Goal: Task Accomplishment & Management: Complete application form

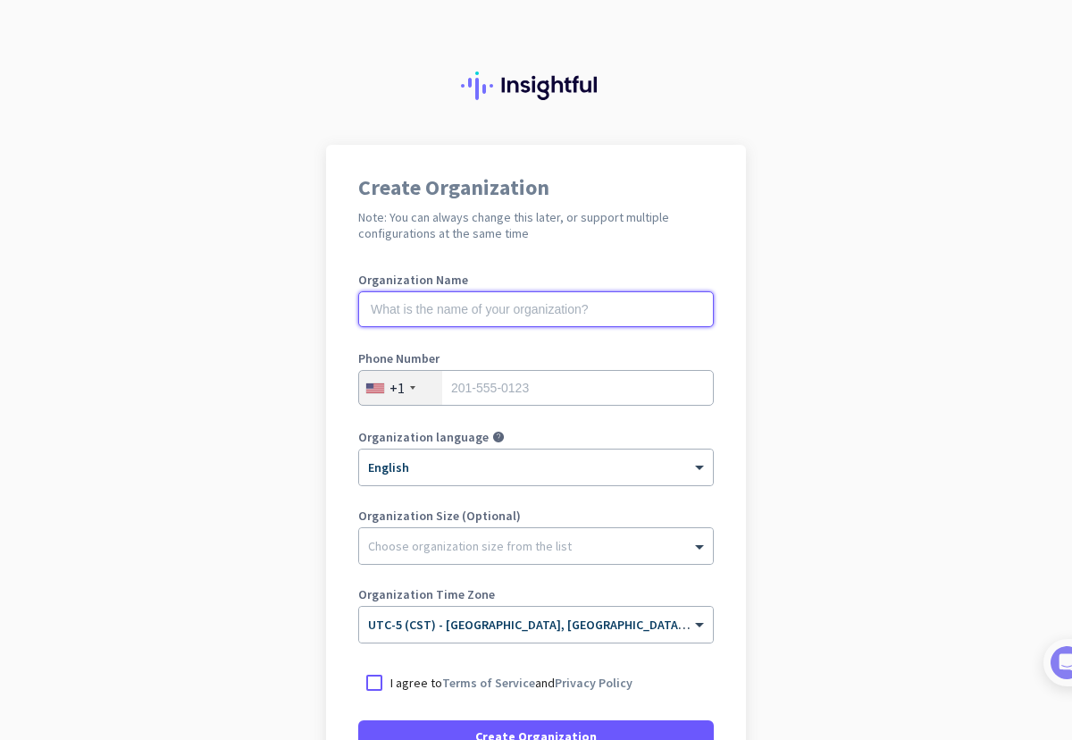
click at [595, 315] on input "text" at bounding box center [536, 309] width 356 height 36
type input "Mercor"
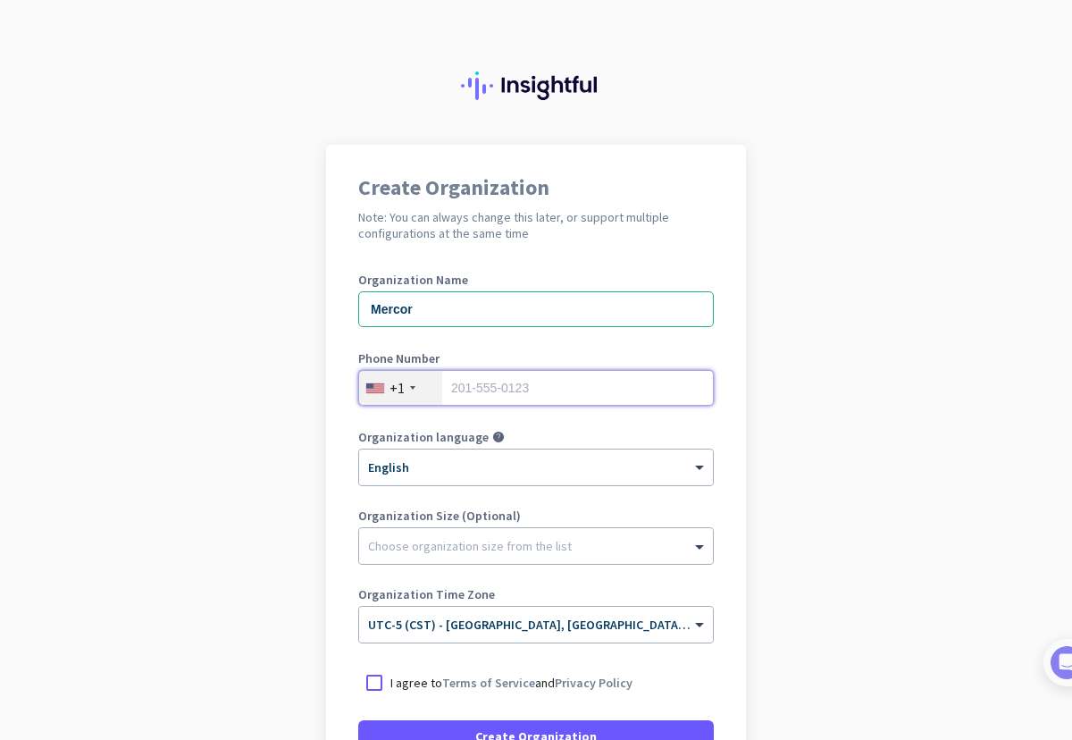
click at [483, 380] on input "tel" at bounding box center [536, 388] width 356 height 36
type input "2252845399"
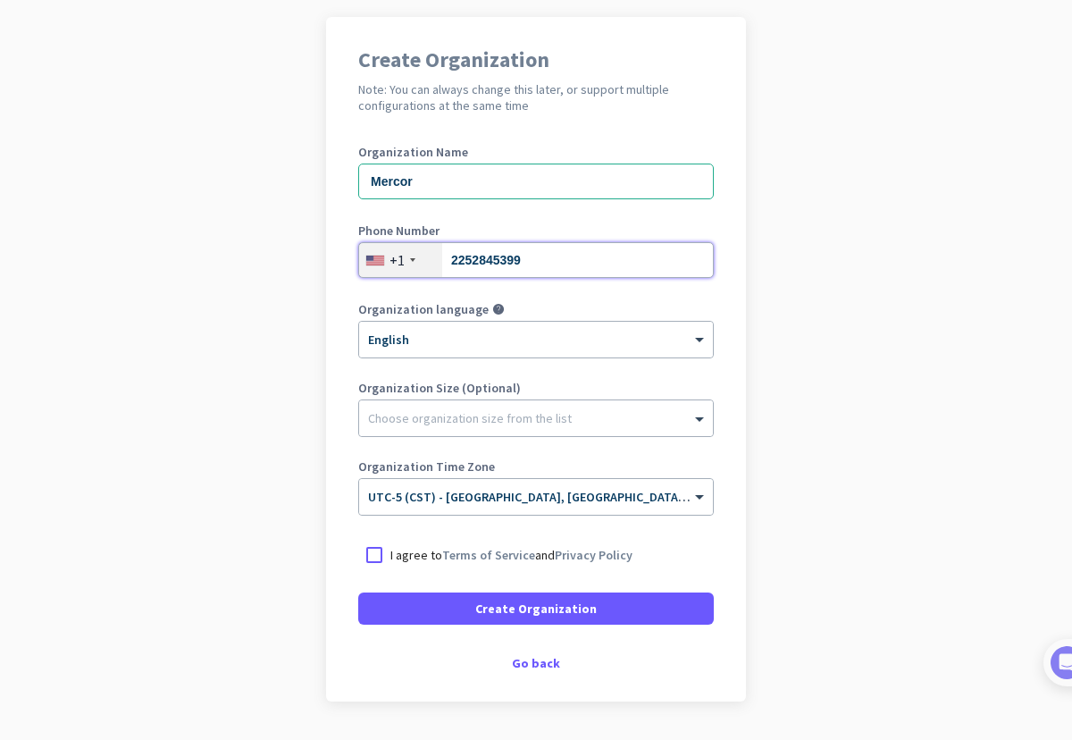
scroll to position [129, 0]
click at [374, 548] on div at bounding box center [374, 554] width 32 height 32
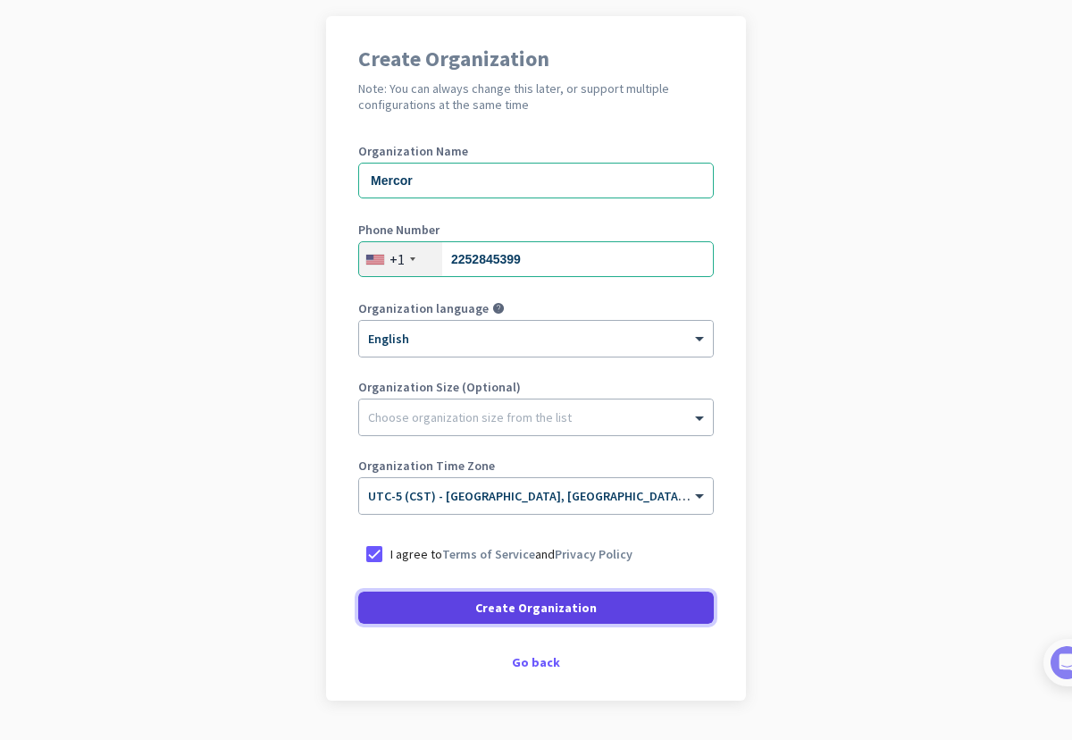
click at [452, 601] on span at bounding box center [536, 607] width 356 height 43
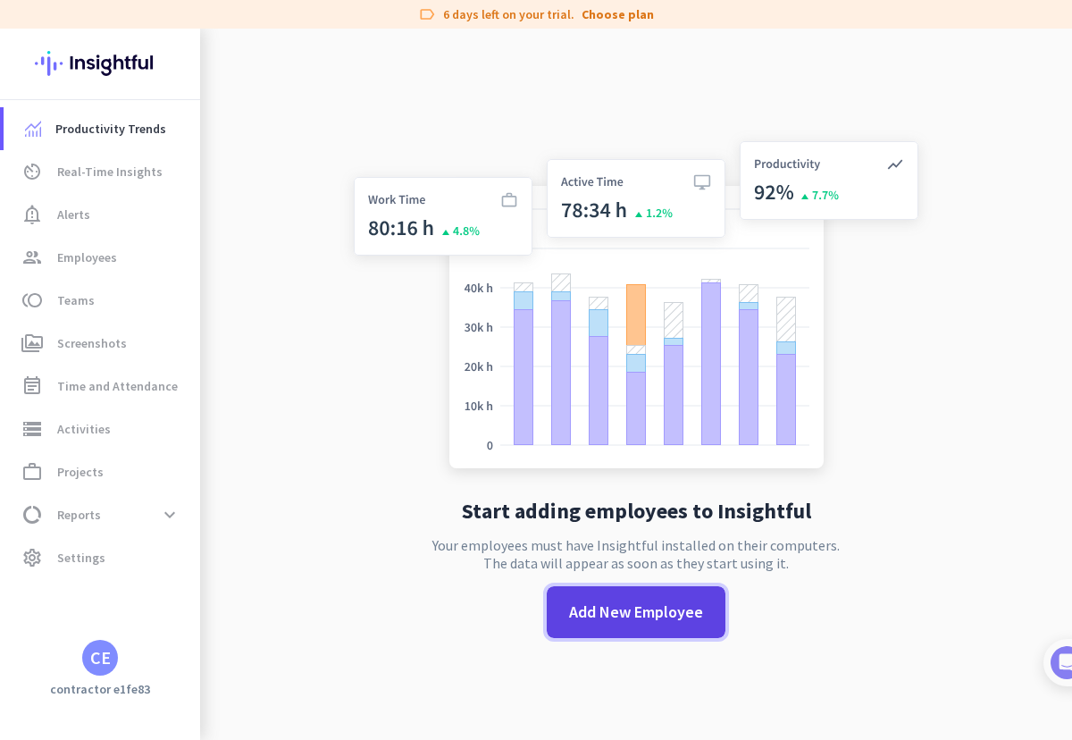
click at [658, 618] on span "Add New Employee" at bounding box center [636, 612] width 134 height 23
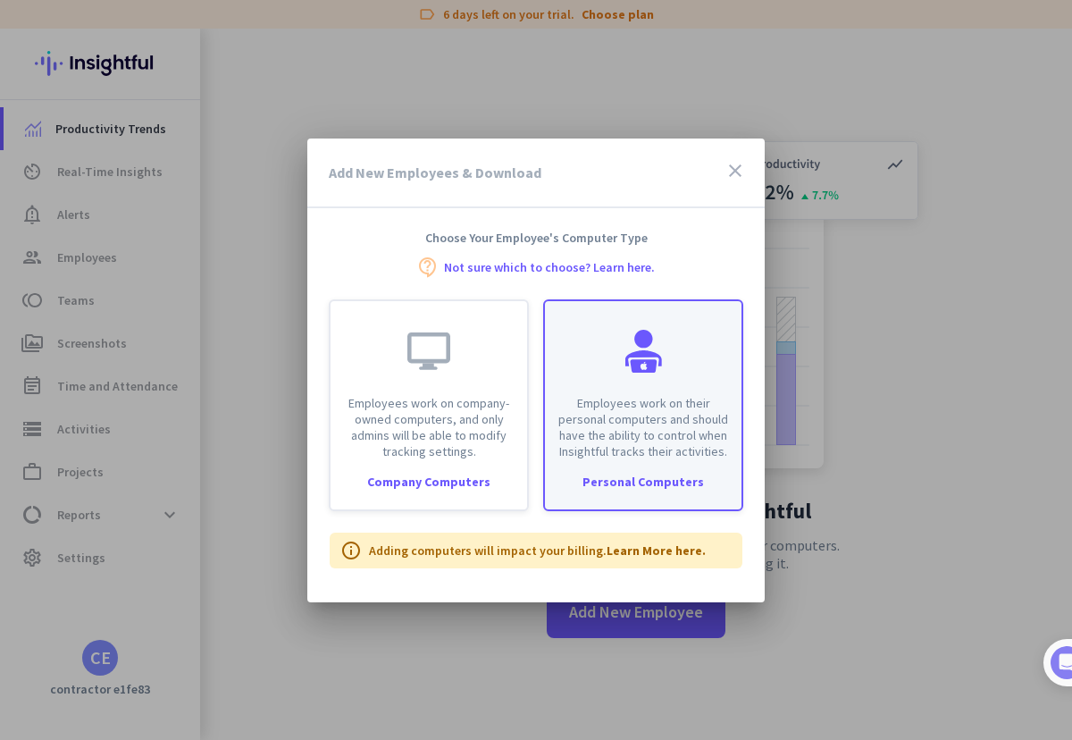
click at [685, 438] on p "Employees work on their personal computers and should have the ability to contr…" at bounding box center [643, 427] width 175 height 64
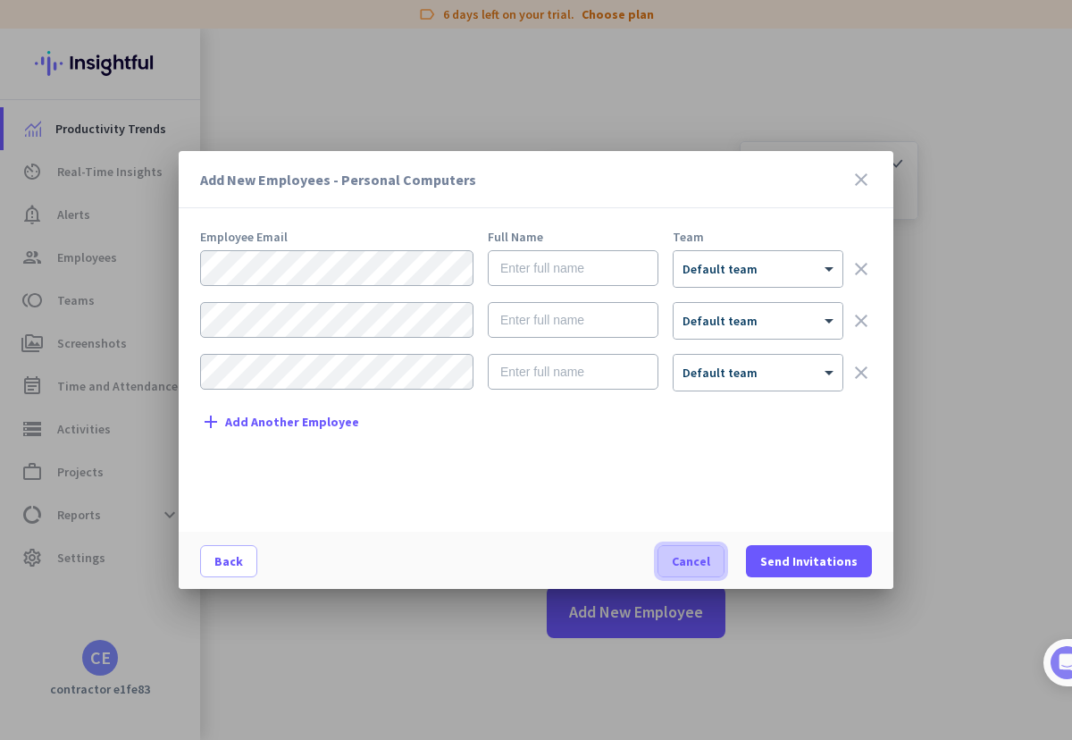
click at [696, 555] on span "Cancel" at bounding box center [691, 561] width 38 height 18
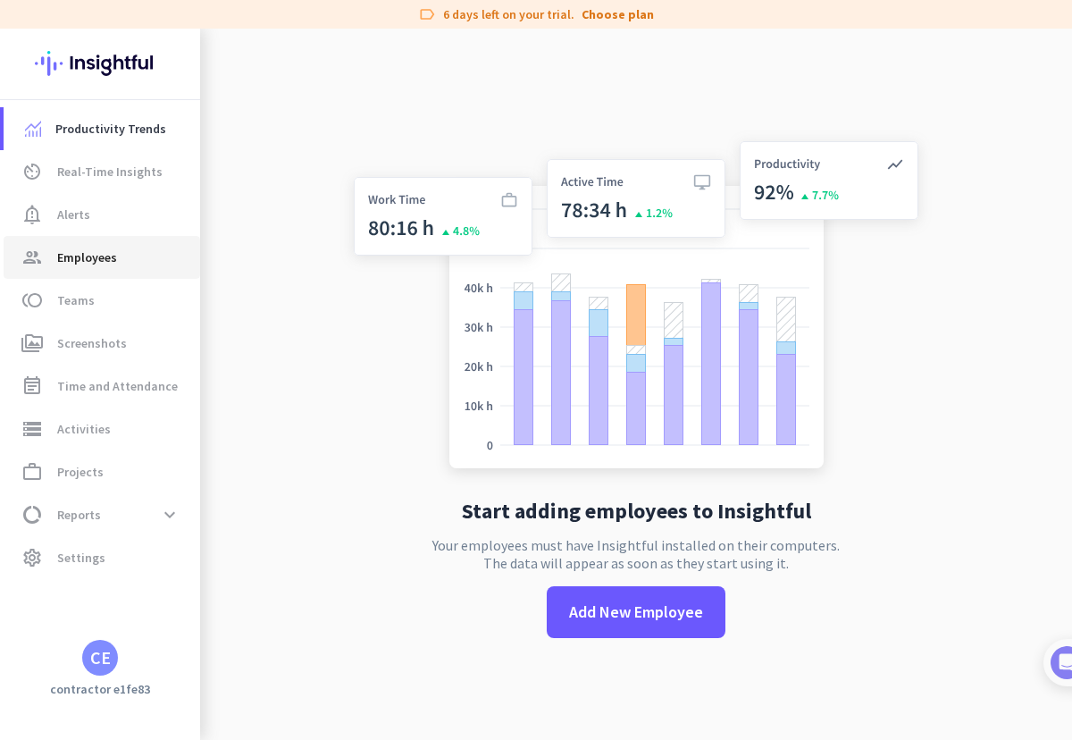
click at [97, 250] on span "Employees" at bounding box center [87, 257] width 60 height 21
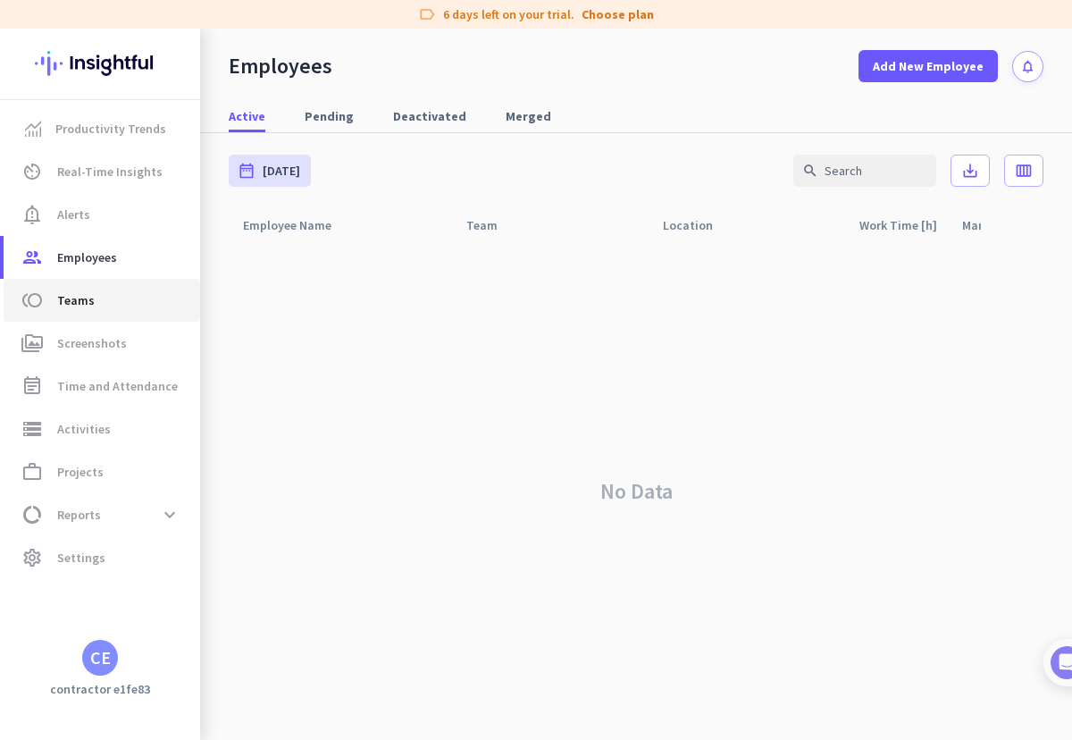
click at [87, 298] on span "Teams" at bounding box center [76, 300] width 38 height 21
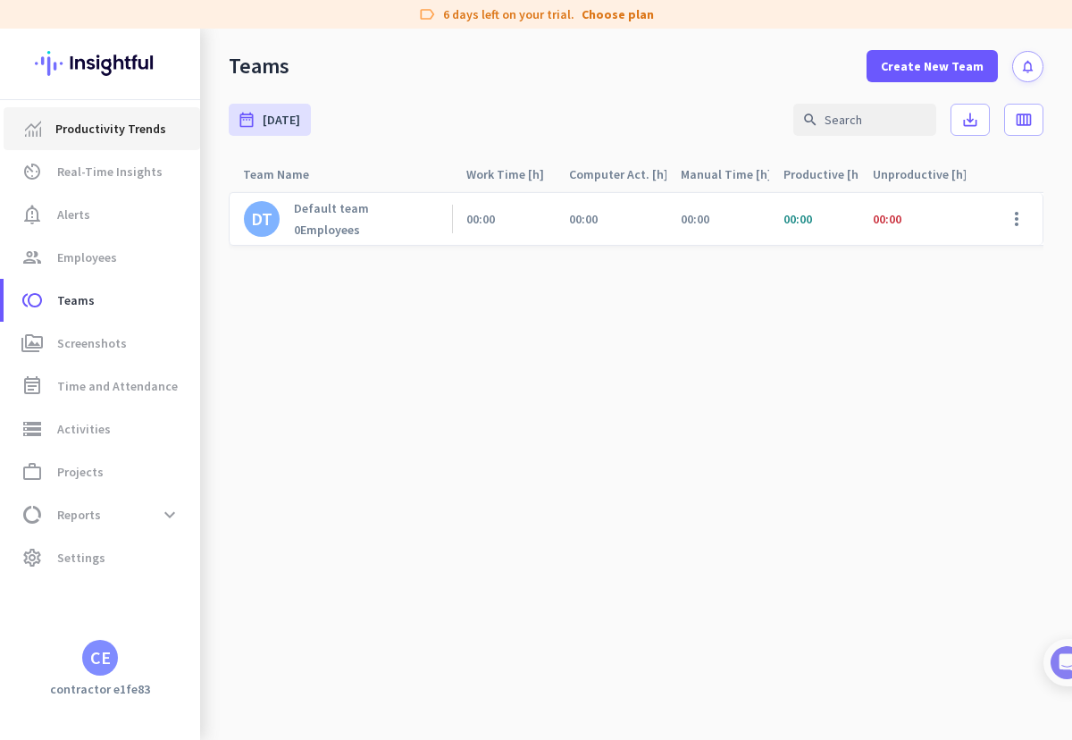
click at [146, 129] on span "Productivity Trends" at bounding box center [110, 128] width 111 height 21
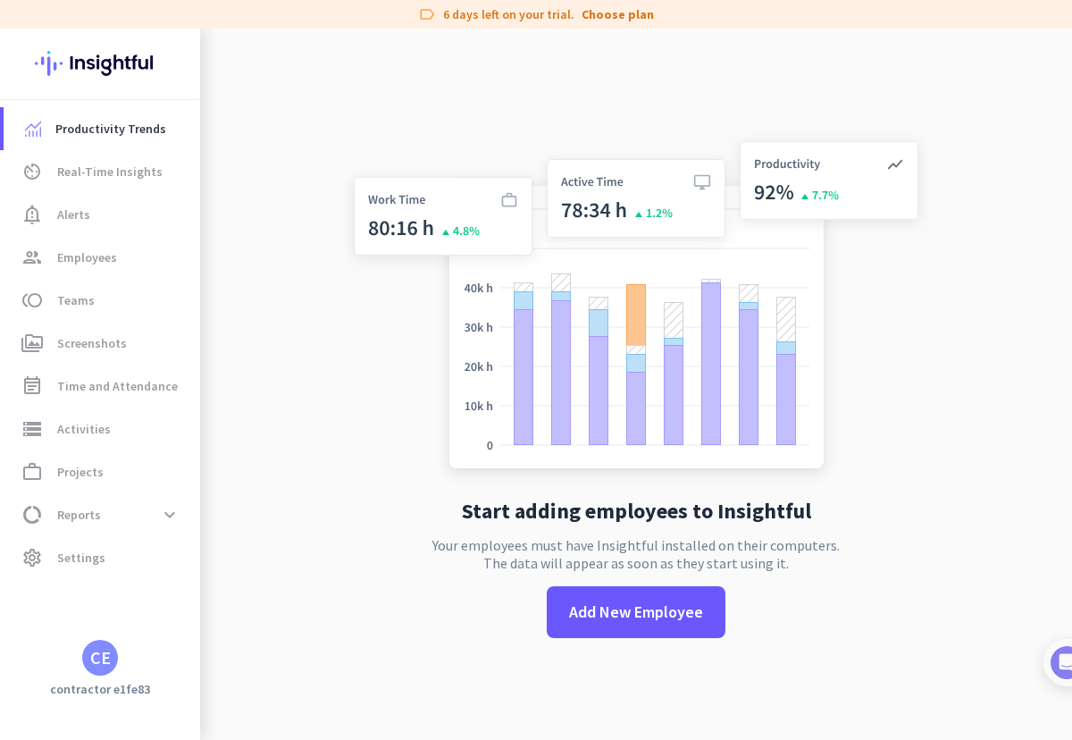
click at [99, 658] on div "CE" at bounding box center [100, 658] width 21 height 18
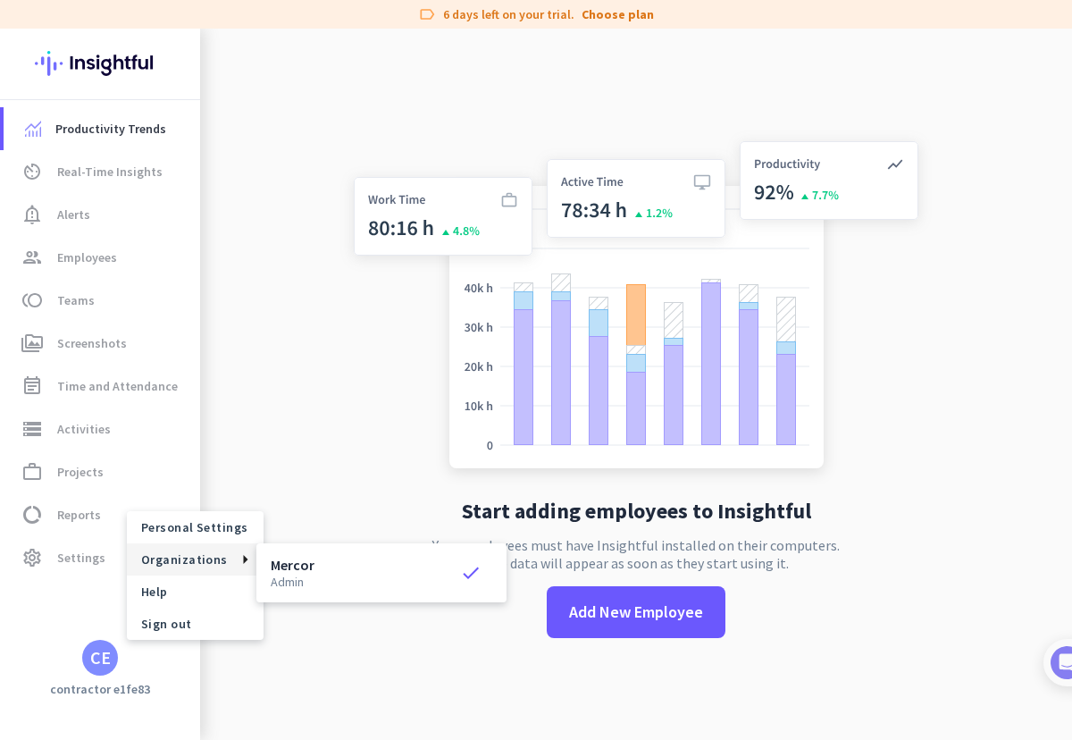
click at [169, 562] on span "Organizations" at bounding box center [184, 559] width 87 height 16
click at [213, 528] on span "Personal Settings" at bounding box center [195, 527] width 108 height 16
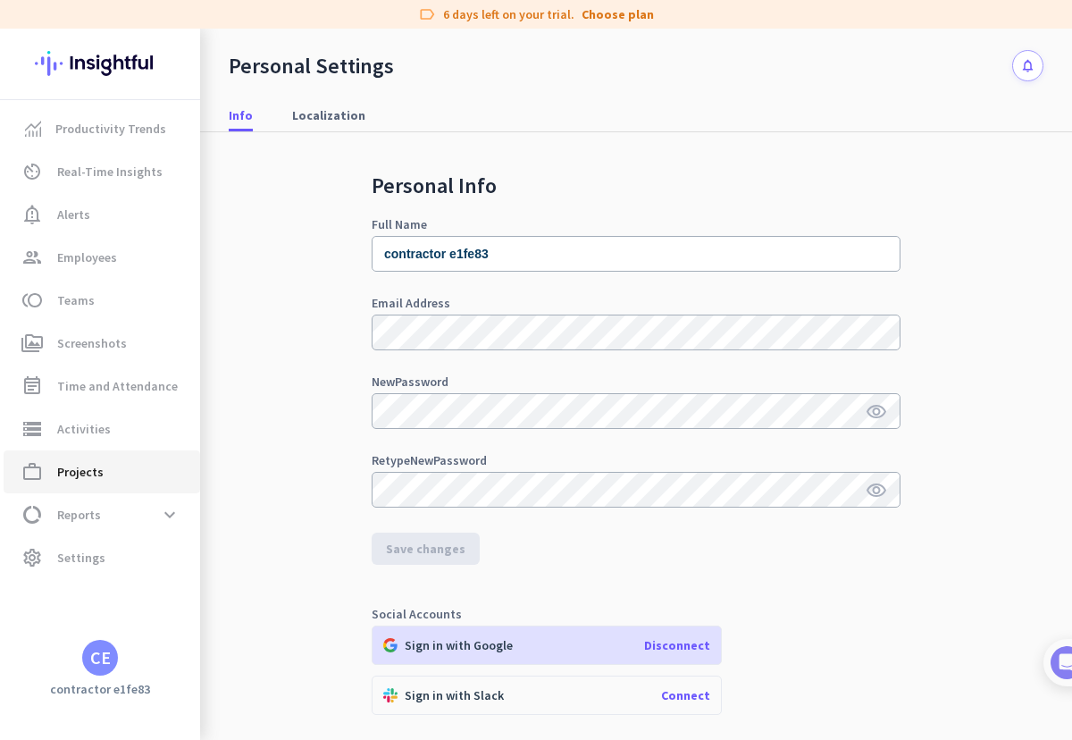
click at [80, 472] on span "Projects" at bounding box center [80, 471] width 46 height 21
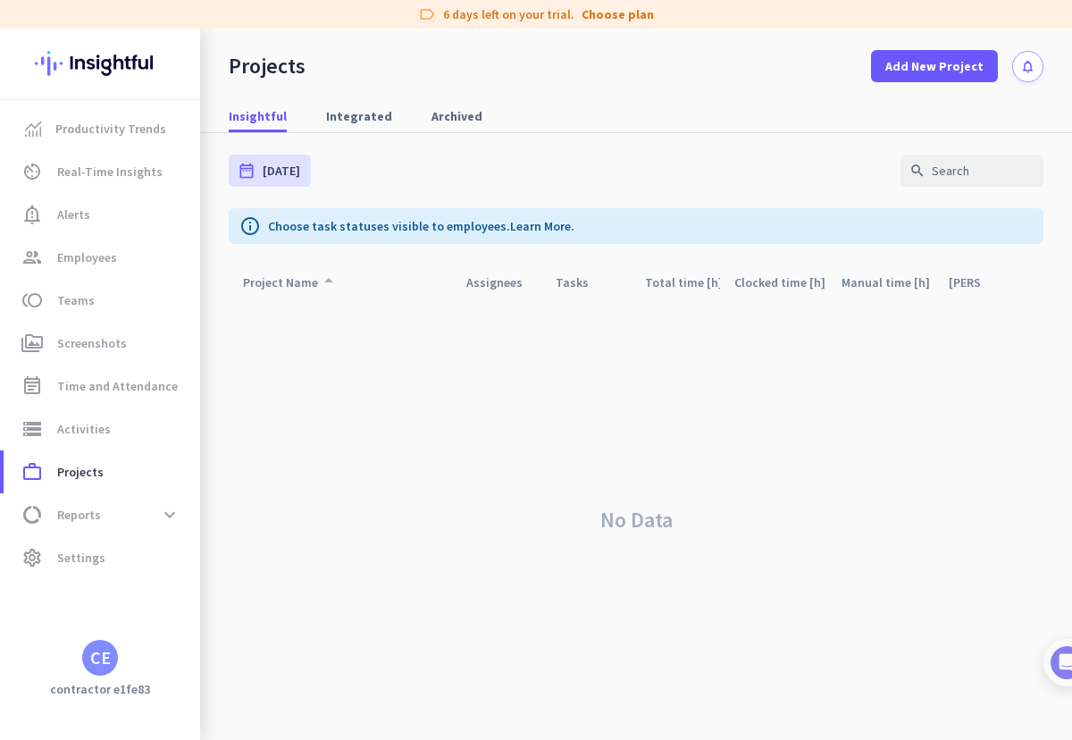
click at [293, 277] on div "Project Name arrow_drop_up" at bounding box center [291, 282] width 97 height 25
click at [305, 282] on div "Project Name arrow_drop_up" at bounding box center [291, 282] width 97 height 25
click at [340, 220] on p "Choose task statuses visible to employees. Learn More." at bounding box center [421, 226] width 307 height 18
